Goal: Register for event/course

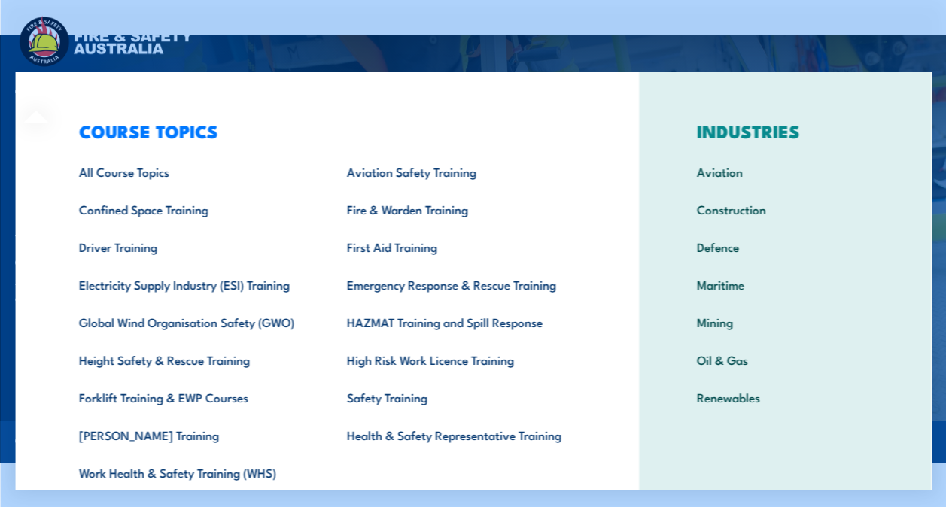
click at [45, 78] on div "COURSE TOPICS All Course Topics Aviation Safety Training Confined Space Trainin…" at bounding box center [326, 310] width 623 height 476
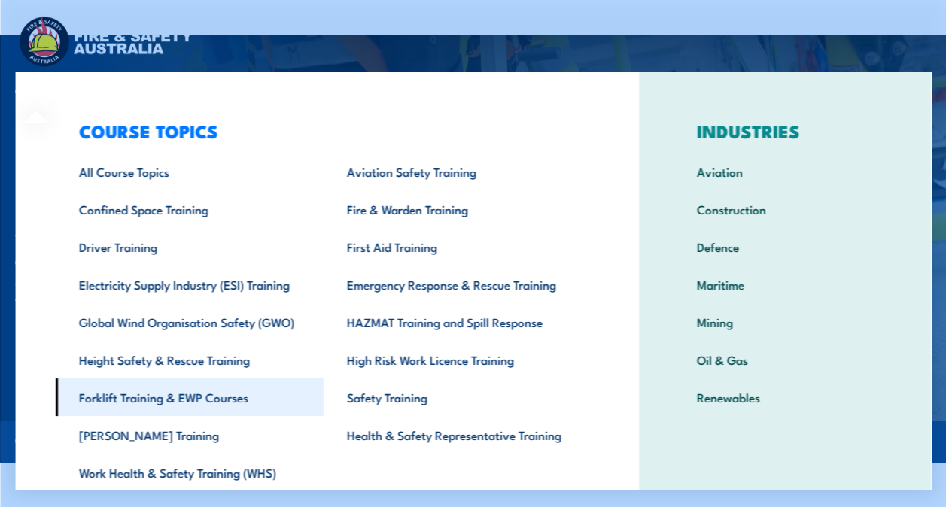
click at [221, 400] on link "Forklift Training & EWP Courses" at bounding box center [189, 398] width 268 height 38
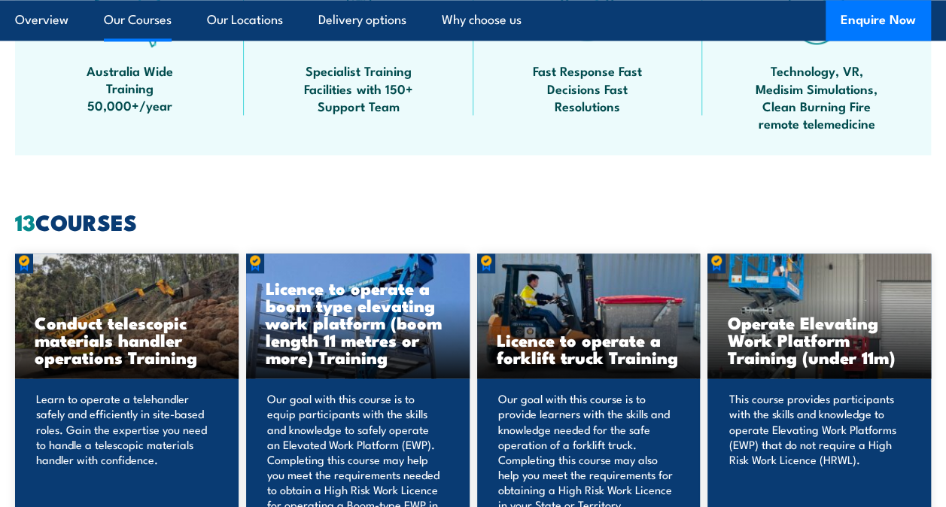
scroll to position [1097, 0]
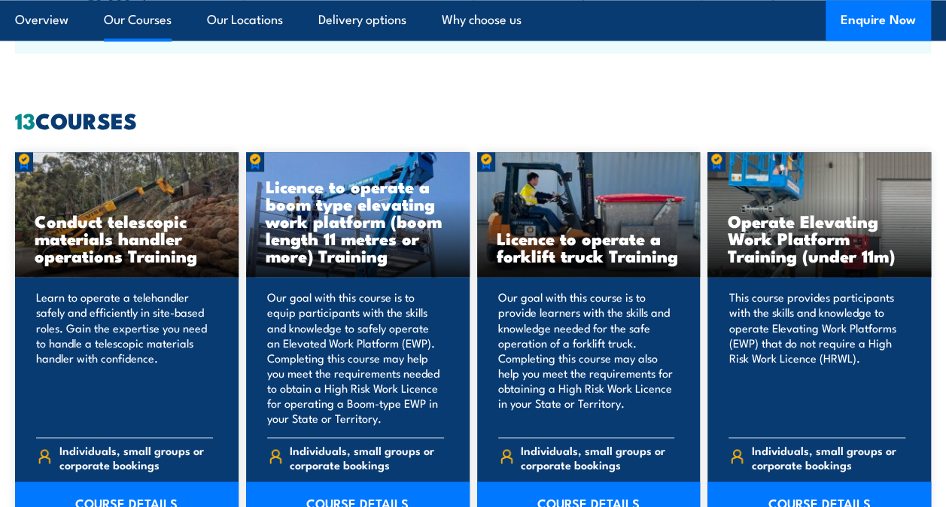
click at [352, 327] on p "Our goal with this course is to equip participants with the skills and knowledg…" at bounding box center [355, 357] width 177 height 135
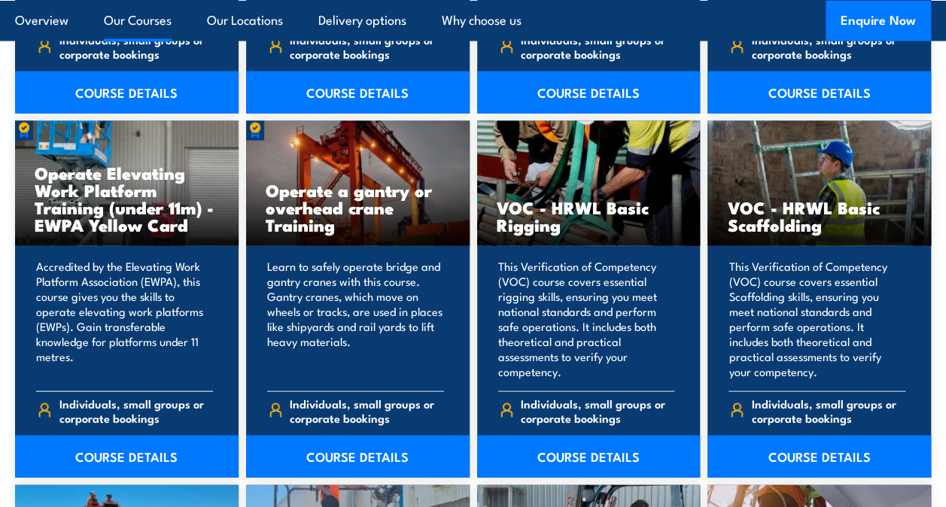
scroll to position [1508, 0]
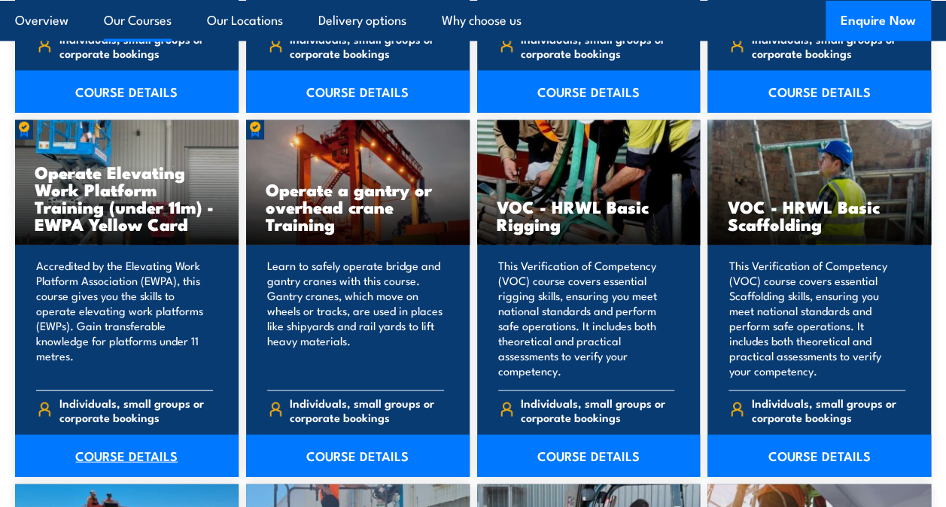
click at [104, 459] on link "COURSE DETAILS" at bounding box center [127, 456] width 224 height 42
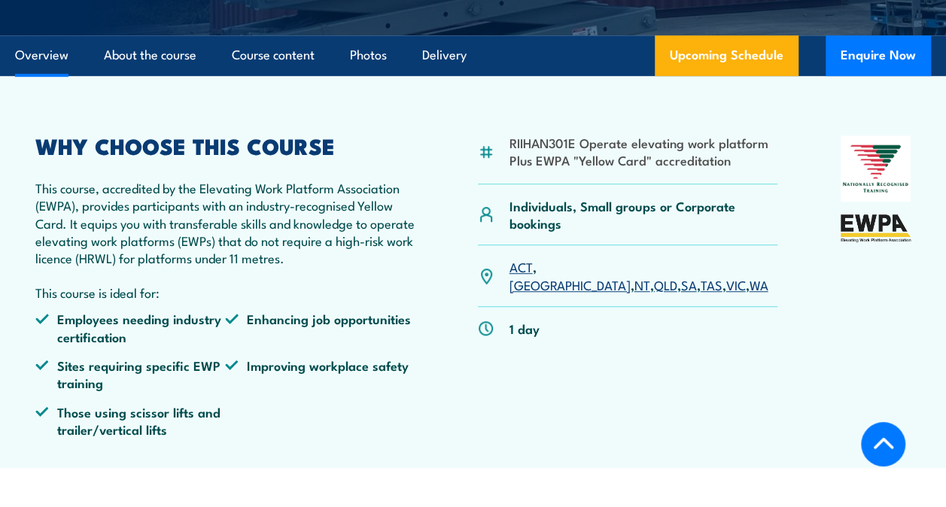
scroll to position [468, 0]
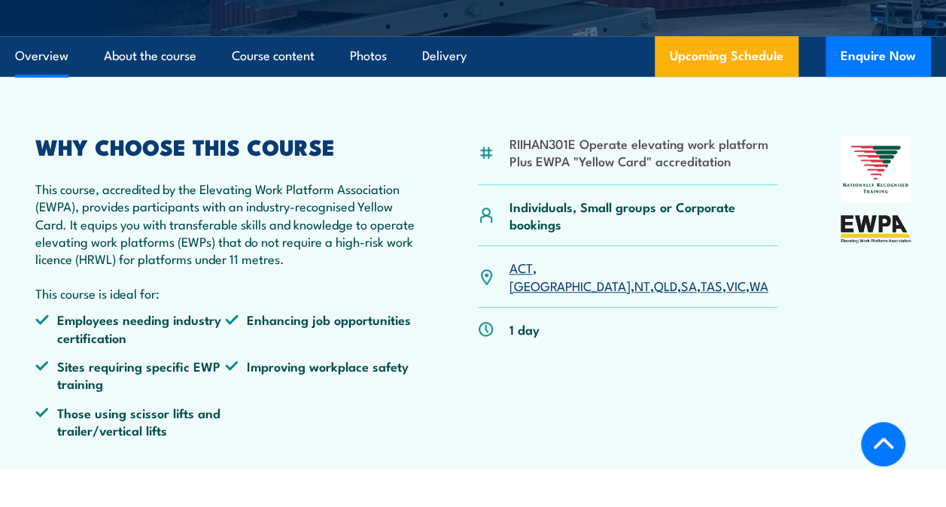
click at [680, 276] on link "SA" at bounding box center [688, 285] width 16 height 18
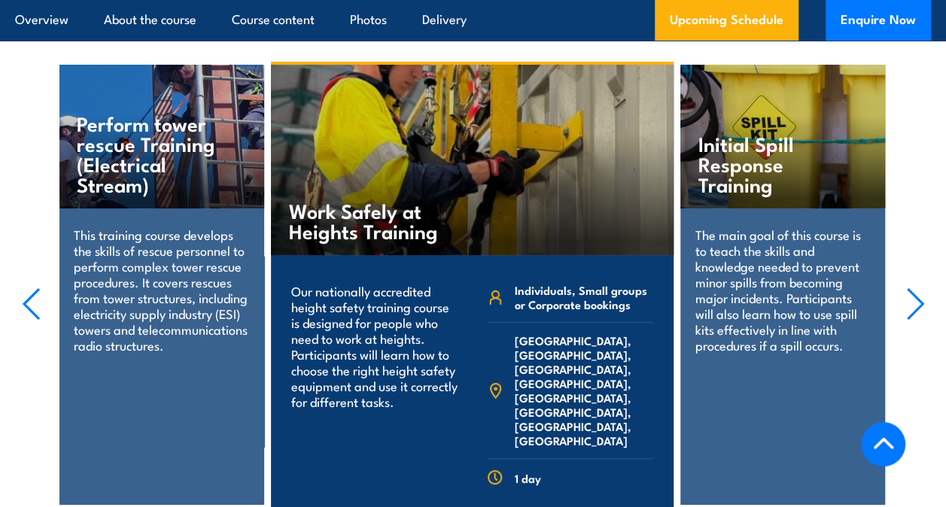
scroll to position [2947, 0]
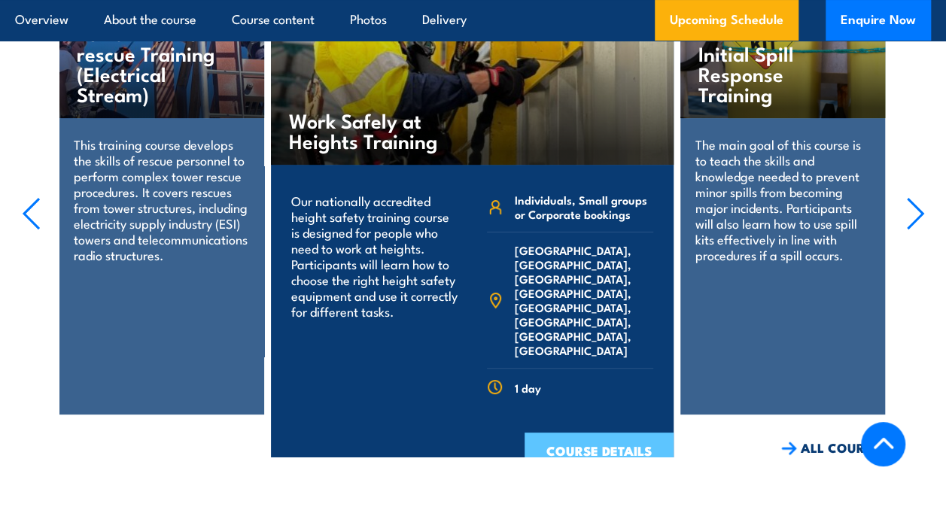
click at [608, 433] on link "COURSE DETAILS" at bounding box center [599, 452] width 149 height 39
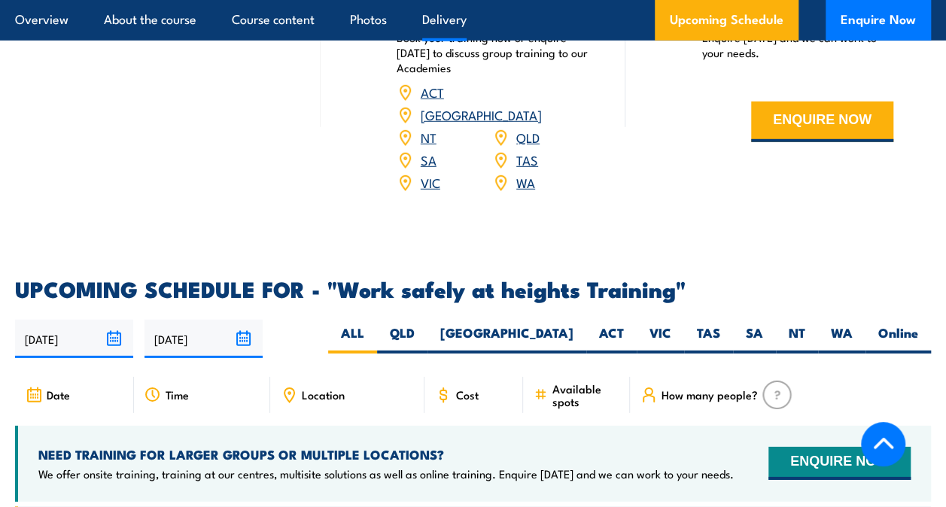
scroll to position [2113, 0]
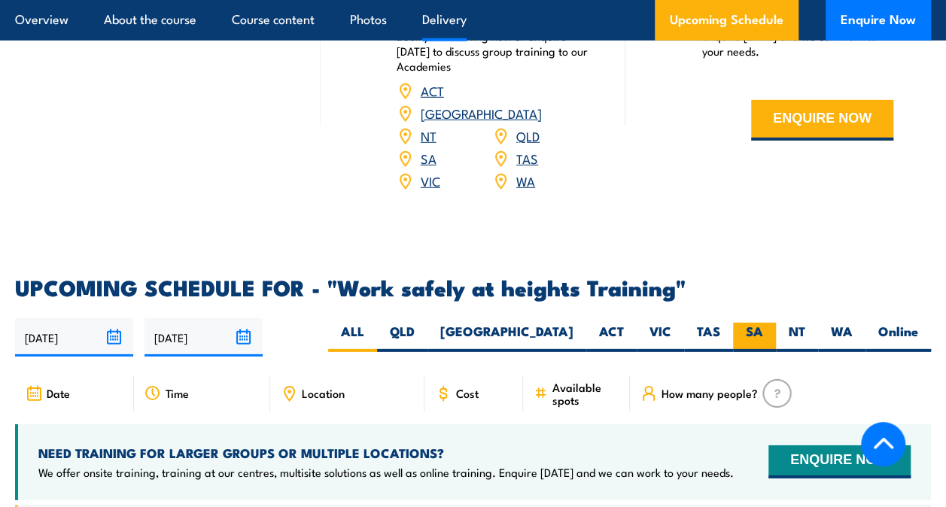
click at [756, 323] on label "SA" at bounding box center [754, 337] width 43 height 29
click at [763, 323] on input "SA" at bounding box center [768, 328] width 10 height 10
radio input "true"
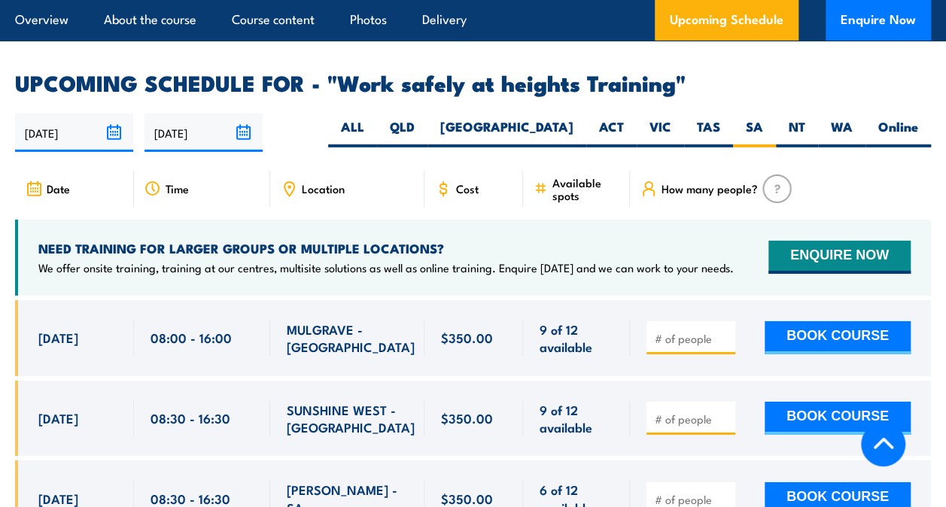
scroll to position [2326, 0]
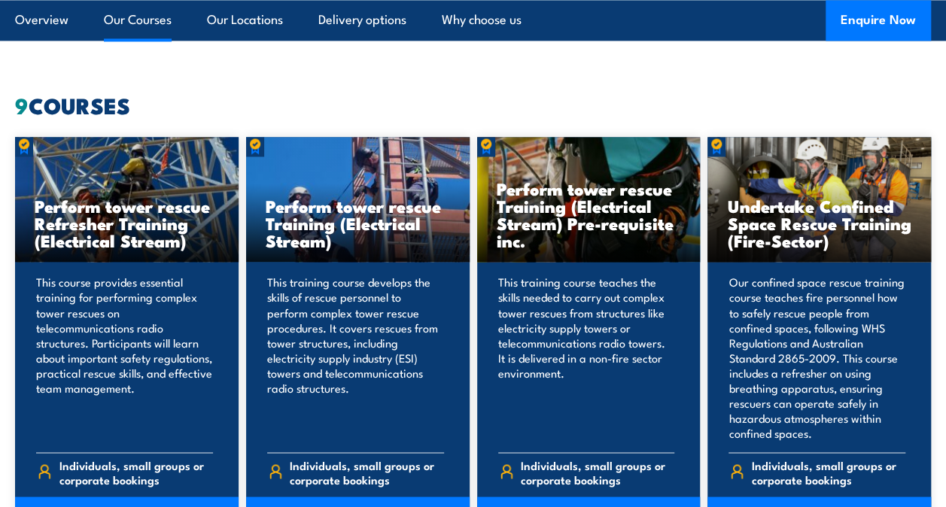
scroll to position [1113, 0]
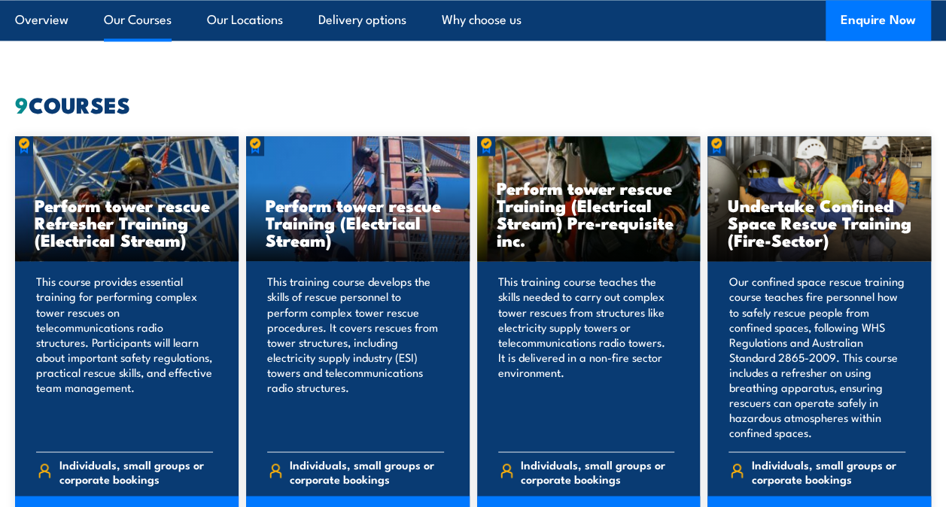
click at [260, 281] on div "This training course develops the skills of rescue personnel to perform complex…" at bounding box center [358, 399] width 224 height 277
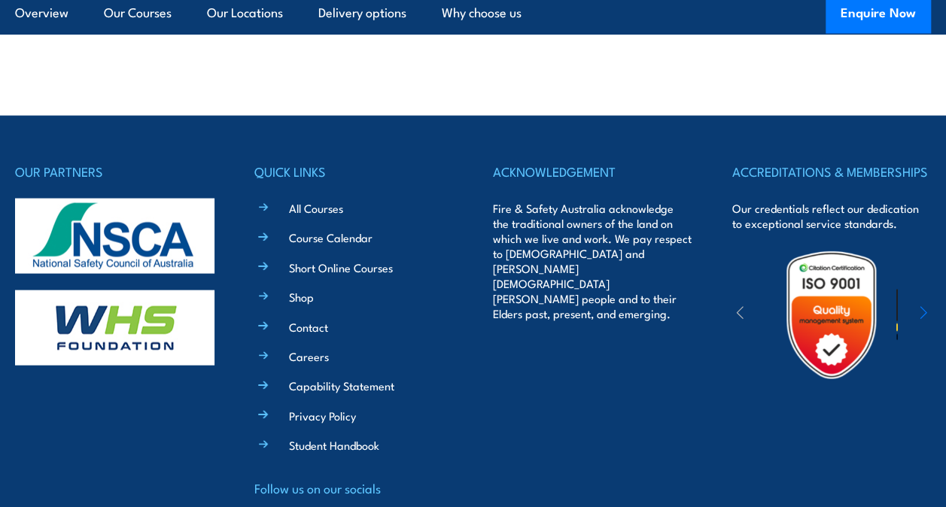
scroll to position [4299, 0]
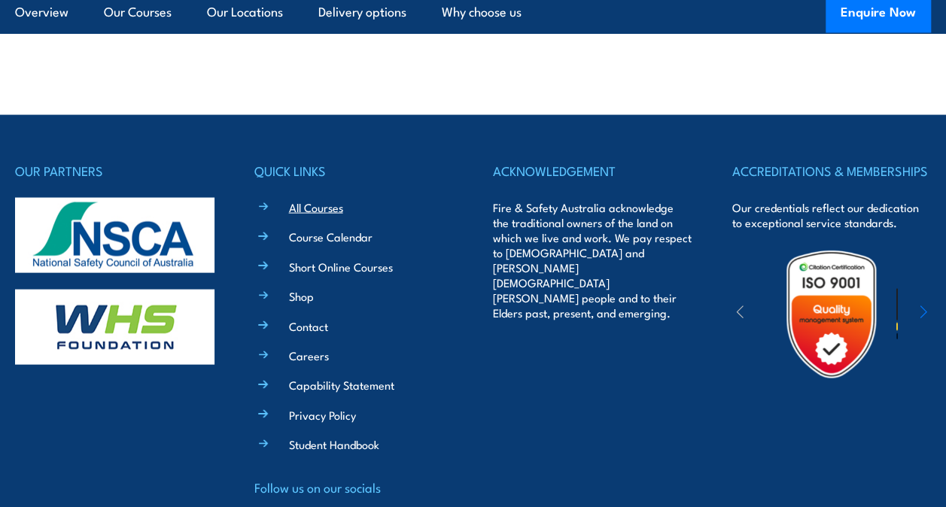
click at [319, 199] on link "All Courses" at bounding box center [316, 207] width 54 height 16
click at [321, 229] on link "Course Calendar" at bounding box center [331, 237] width 84 height 16
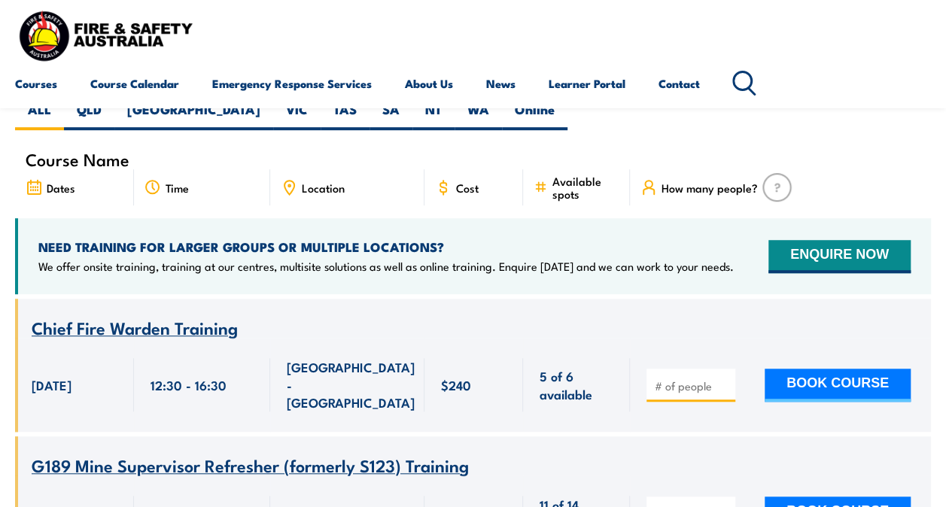
scroll to position [406, 0]
